Goal: Information Seeking & Learning: Learn about a topic

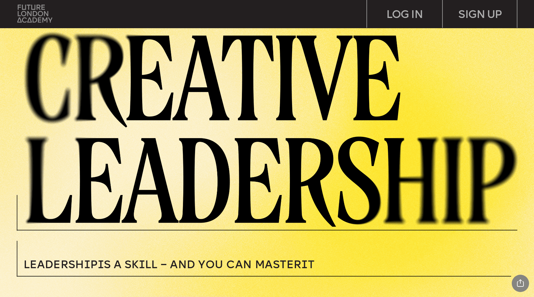
click at [43, 11] on img at bounding box center [34, 14] width 35 height 18
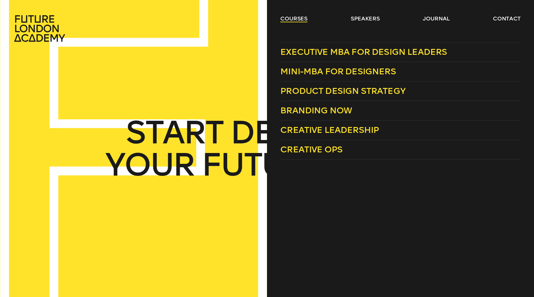
click at [293, 15] on link "courses" at bounding box center [293, 18] width 27 height 7
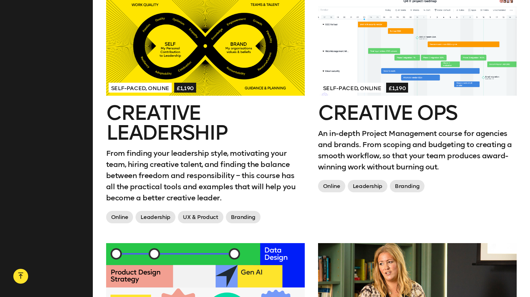
scroll to position [761, 0]
